Goal: Task Accomplishment & Management: Use online tool/utility

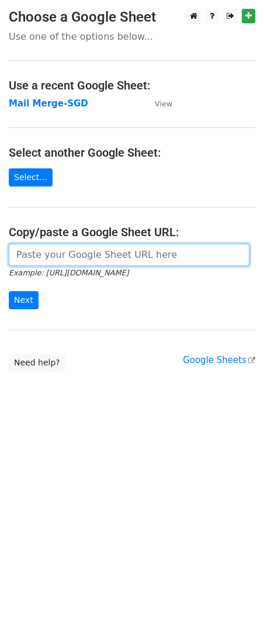
click at [37, 256] on input "url" at bounding box center [129, 255] width 241 height 22
paste input "[URL][DOMAIN_NAME]"
type input "[URL][DOMAIN_NAME]"
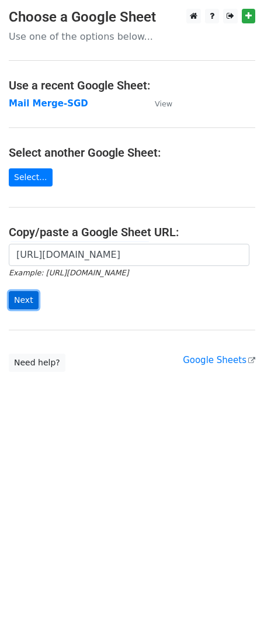
click at [22, 300] on input "Next" at bounding box center [24, 300] width 30 height 18
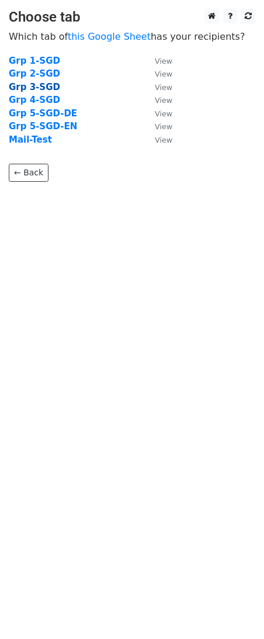
click at [48, 91] on strong "Grp 3-SGD" at bounding box center [34, 87] width 51 height 11
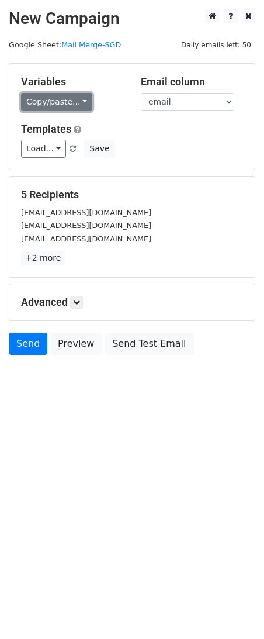
click at [56, 104] on link "Copy/paste..." at bounding box center [56, 102] width 71 height 18
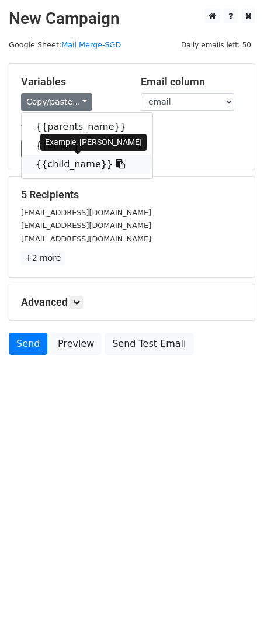
click at [55, 161] on link "{{child_name}}" at bounding box center [87, 164] width 131 height 19
